Goal: Navigation & Orientation: Go to known website

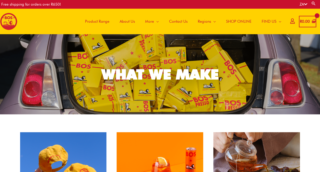
click at [129, 19] on span "About Us" at bounding box center [127, 21] width 15 height 15
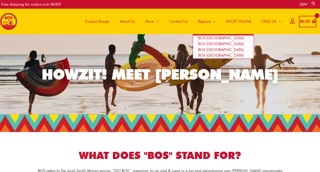
click at [209, 37] on span "BOS [GEOGRAPHIC_DATA]" at bounding box center [221, 38] width 46 height 5
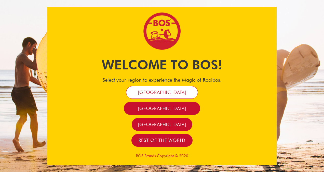
drag, startPoint x: 0, startPoint y: 0, endPoint x: 169, endPoint y: 90, distance: 191.3
click at [169, 90] on span "[GEOGRAPHIC_DATA]" at bounding box center [162, 92] width 48 height 6
